Goal: Transaction & Acquisition: Purchase product/service

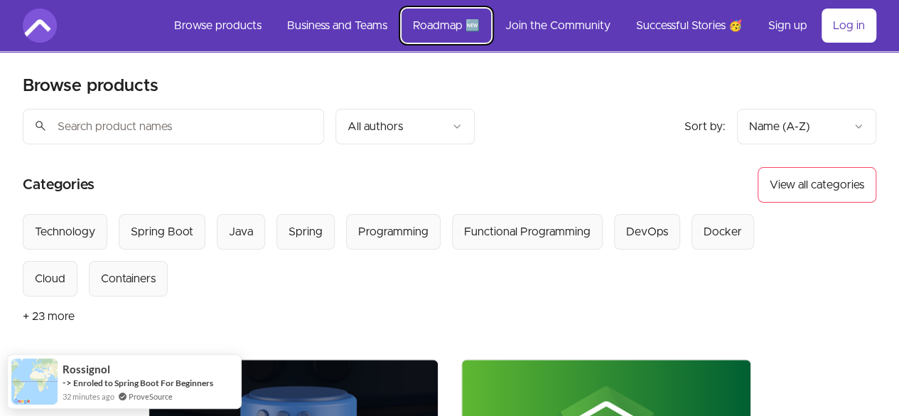
click at [453, 25] on link "Roadmap 🆕" at bounding box center [447, 26] width 90 height 34
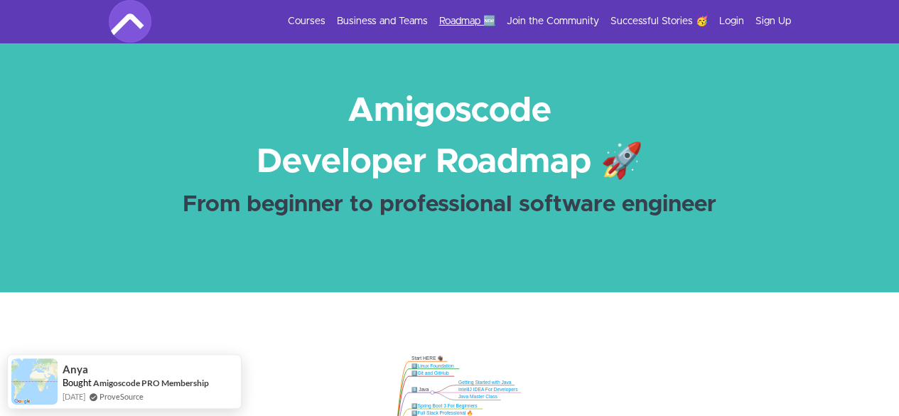
click at [458, 17] on link "Roadmap 🆕" at bounding box center [467, 21] width 56 height 14
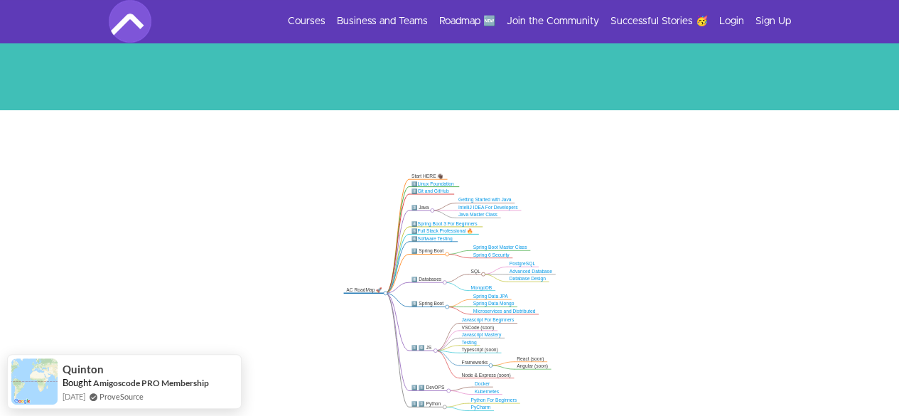
scroll to position [208, 0]
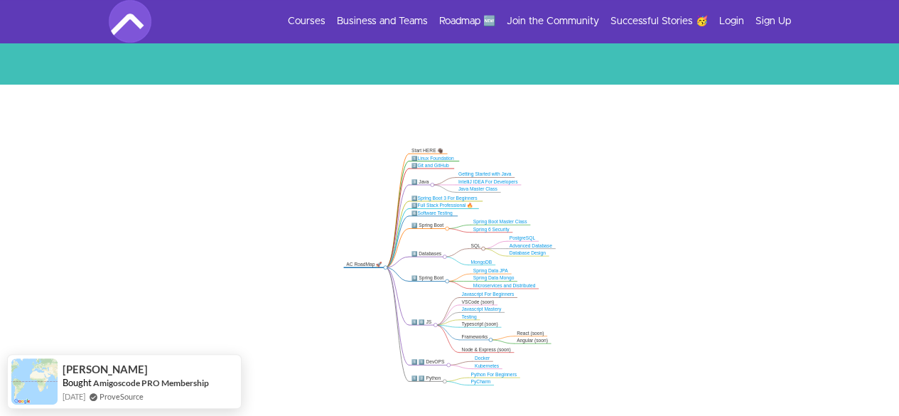
click at [471, 198] on link "Spring Boot 3 For Beginners" at bounding box center [447, 197] width 60 height 5
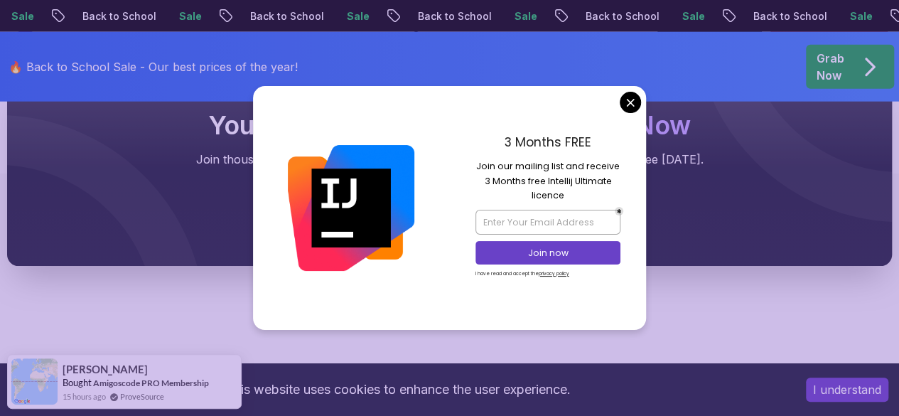
scroll to position [1790, 0]
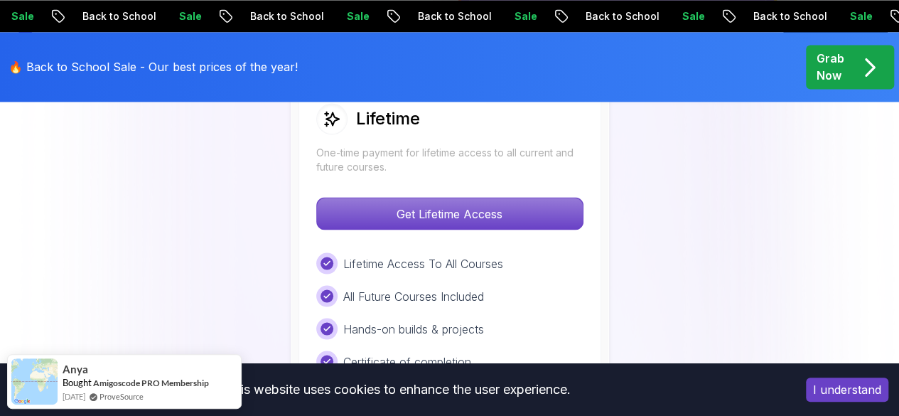
scroll to position [1195, 0]
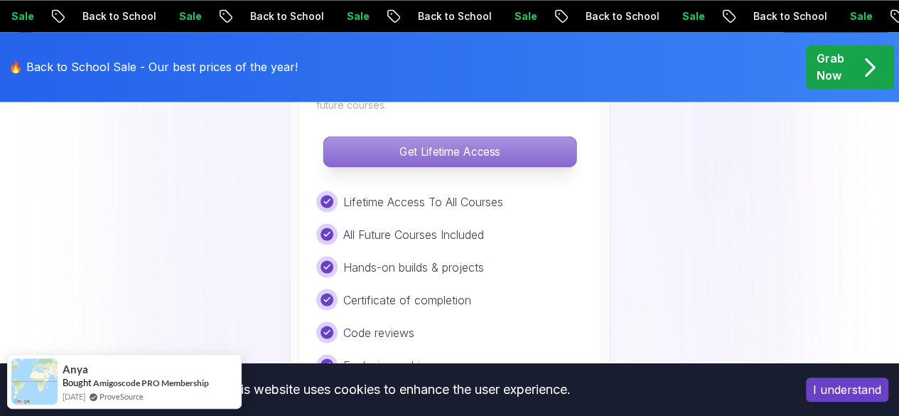
click at [493, 143] on p "Get Lifetime Access" at bounding box center [449, 151] width 252 height 30
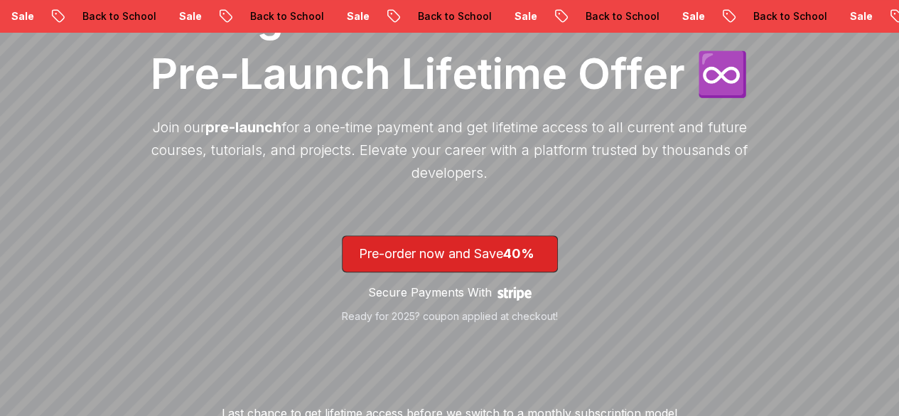
scroll to position [281, 0]
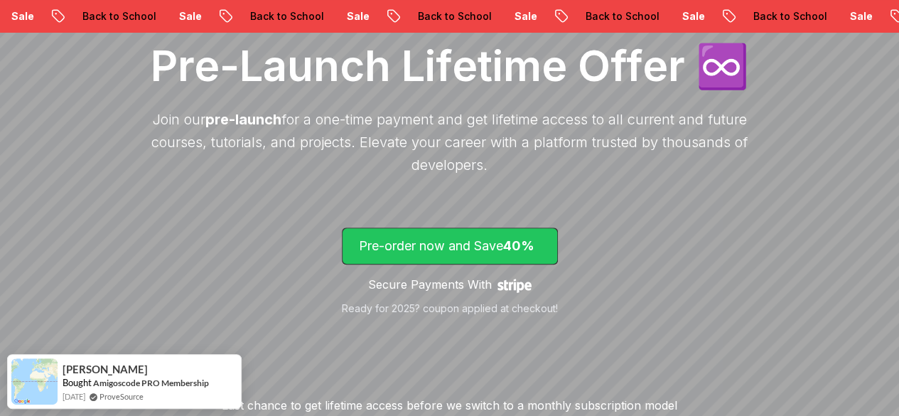
click at [479, 251] on p "Pre-order now and Save 40%" at bounding box center [450, 246] width 182 height 20
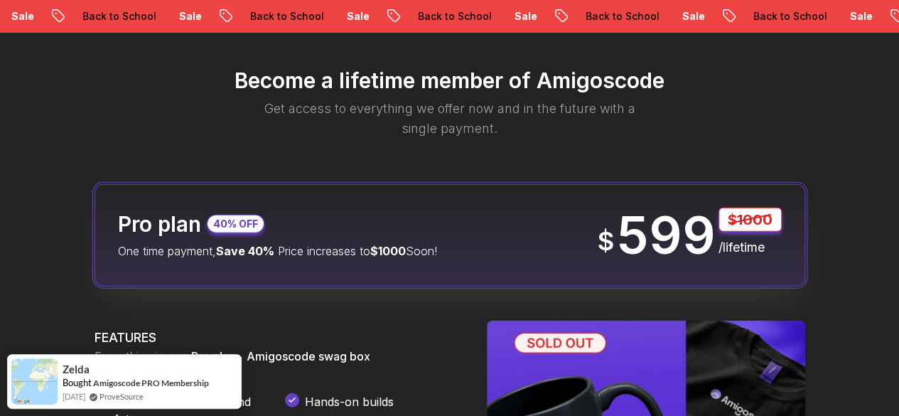
click at [576, 244] on div "Pro plan 40% OFF One time payment, Save 40% Price increases to $1000 Soon! $ 59…" at bounding box center [450, 235] width 711 height 102
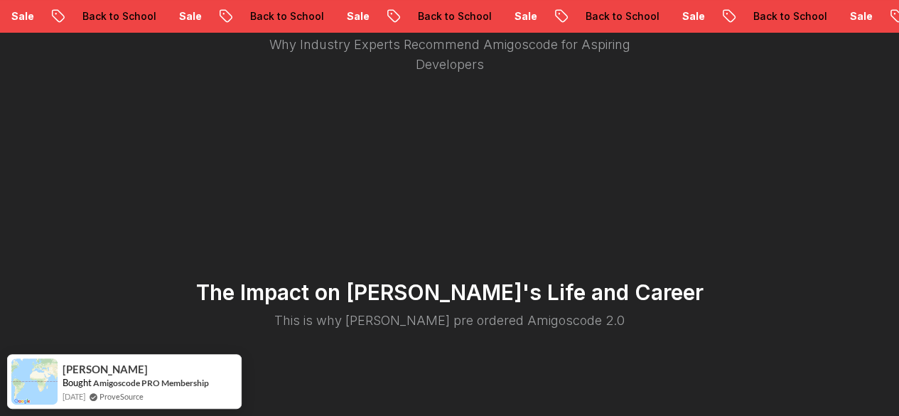
scroll to position [0, 0]
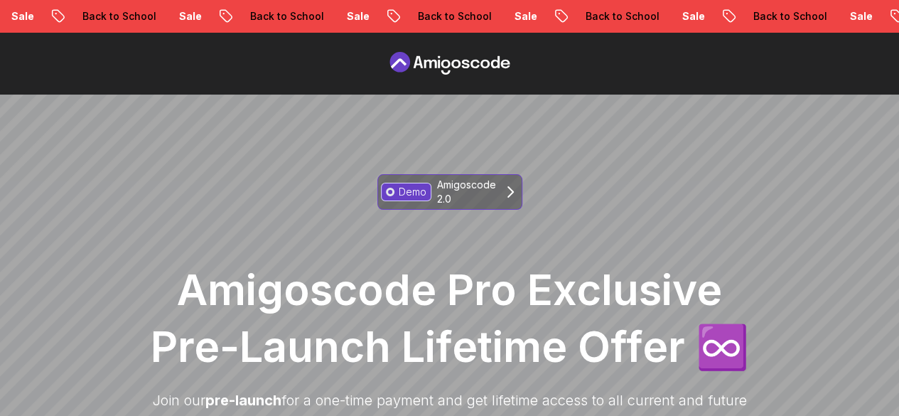
click at [471, 184] on p "Amigoscode 2.0" at bounding box center [466, 192] width 59 height 28
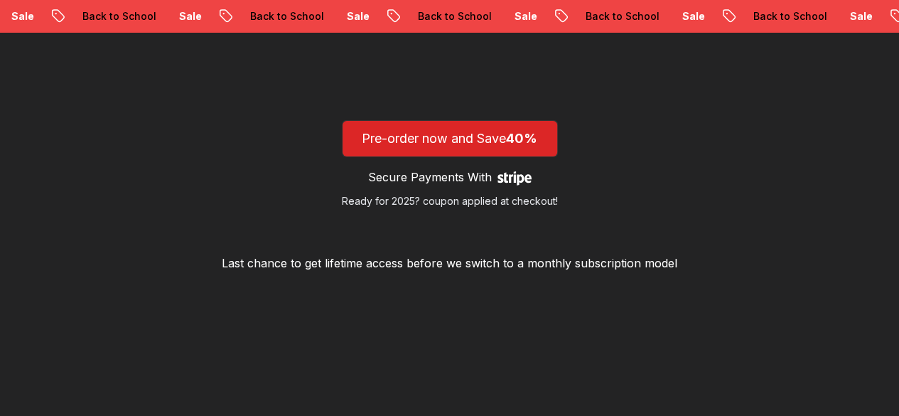
scroll to position [2382, 0]
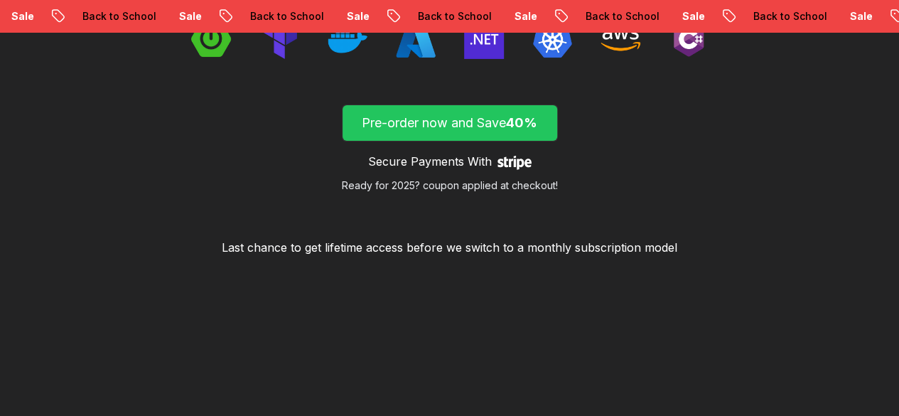
click at [518, 130] on span "40%" at bounding box center [521, 122] width 31 height 15
